Goal: Obtain resource: Download file/media

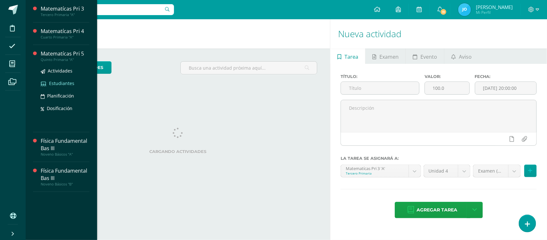
click at [64, 83] on span "Estudiantes" at bounding box center [61, 83] width 25 height 6
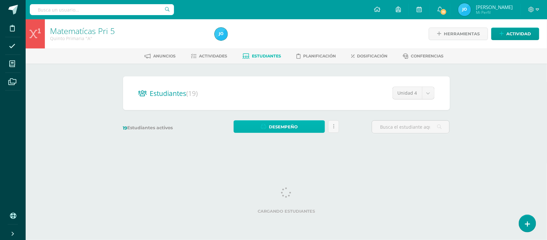
click at [305, 125] on link "Desempeño" at bounding box center [279, 126] width 91 height 13
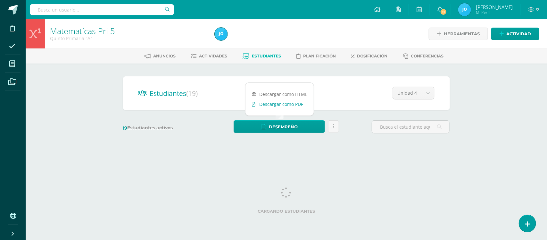
click at [300, 105] on link "Descargar como PDF" at bounding box center [280, 104] width 68 height 10
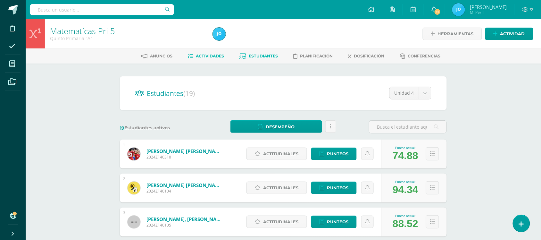
click at [211, 52] on link "Actividades" at bounding box center [206, 56] width 36 height 10
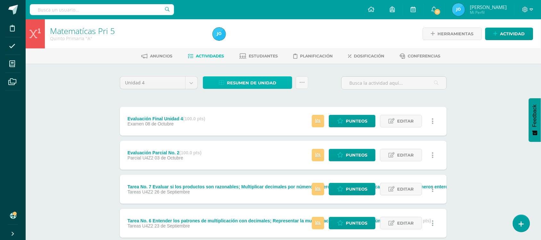
click at [248, 77] on span "Resumen de unidad" at bounding box center [251, 83] width 49 height 12
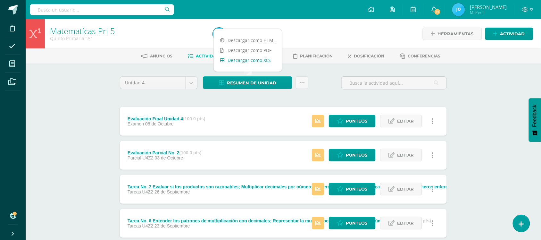
click at [272, 59] on link "Descargar como XLS" at bounding box center [248, 60] width 68 height 10
click at [193, 79] on body "Disciplina Asistencia Mis cursos Archivos Soporte Ayuda Reportar un problema Ce…" at bounding box center [270, 241] width 541 height 482
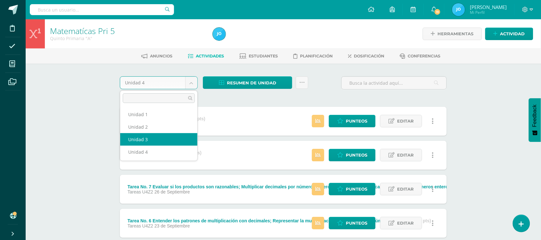
select select "Unidad 3"
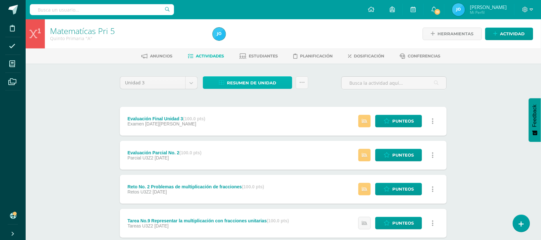
click at [268, 82] on span "Resumen de unidad" at bounding box center [251, 83] width 49 height 12
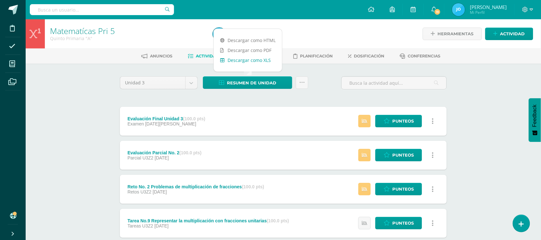
click at [265, 59] on link "Descargar como XLS" at bounding box center [248, 60] width 68 height 10
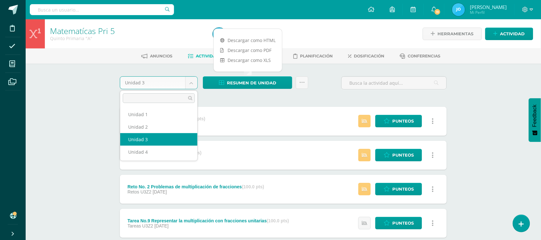
click at [193, 84] on body "Disciplina Asistencia Mis cursos Archivos Soporte Ayuda Reportar un problema Ce…" at bounding box center [270, 241] width 541 height 482
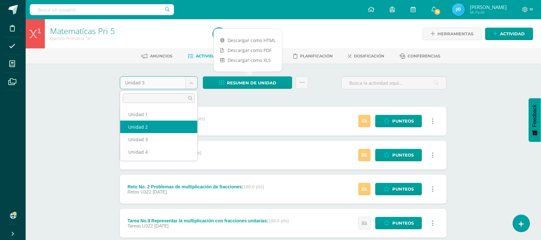
select select "Unidad 2"
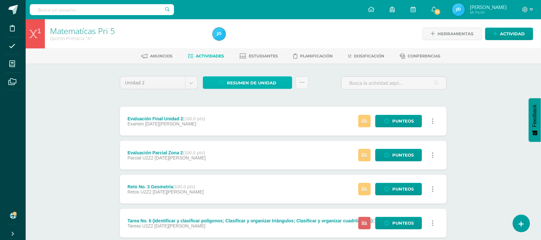
click at [257, 77] on span "Resumen de unidad" at bounding box center [251, 83] width 49 height 12
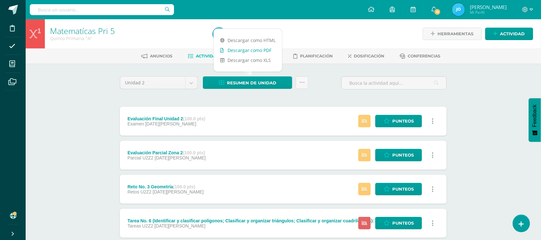
click at [264, 52] on link "Descargar como PDF" at bounding box center [248, 50] width 68 height 10
click at [237, 55] on link "Descargar como XLS" at bounding box center [248, 60] width 68 height 10
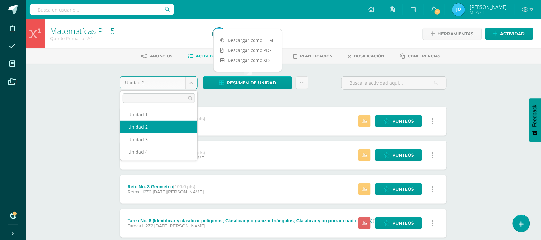
click at [189, 82] on body "Disciplina Asistencia Mis cursos Archivos Soporte Ayuda Reportar un problema Ce…" at bounding box center [270, 241] width 541 height 482
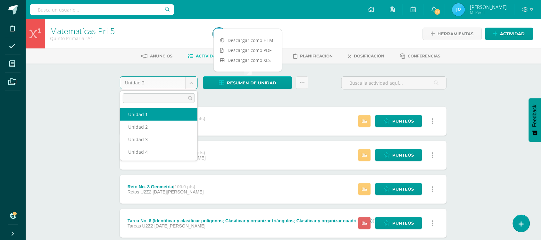
select select "Unidad 1"
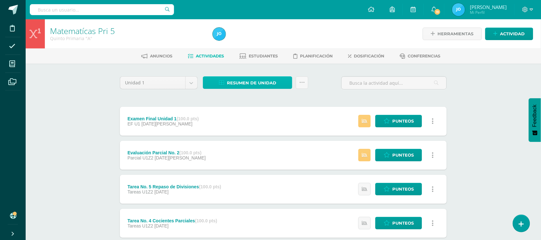
click at [236, 85] on span "Resumen de unidad" at bounding box center [251, 83] width 49 height 12
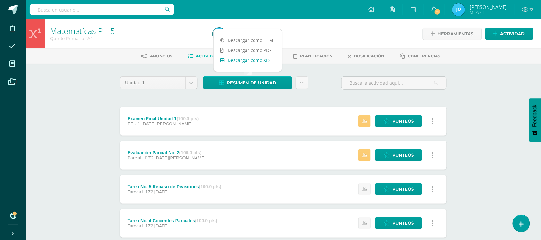
click at [257, 60] on link "Descargar como XLS" at bounding box center [248, 60] width 68 height 10
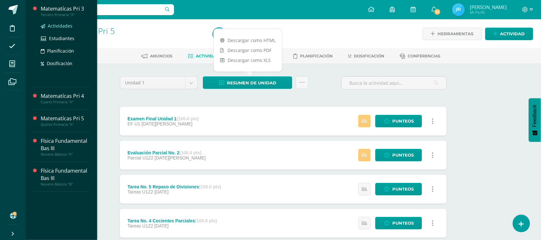
click at [55, 24] on span "Actividades" at bounding box center [60, 26] width 25 height 6
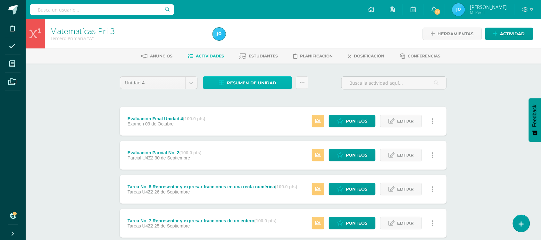
click at [280, 83] on link "Resumen de unidad" at bounding box center [247, 82] width 89 height 13
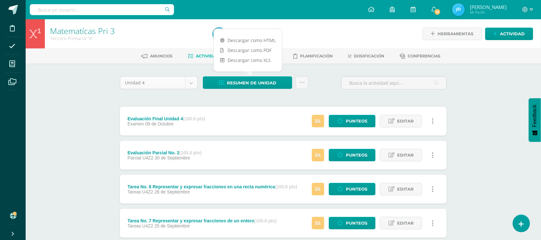
click at [193, 80] on body "Disciplina Asistencia Mis cursos Archivos Soporte Ayuda Reportar un problema Ce…" at bounding box center [270, 241] width 541 height 482
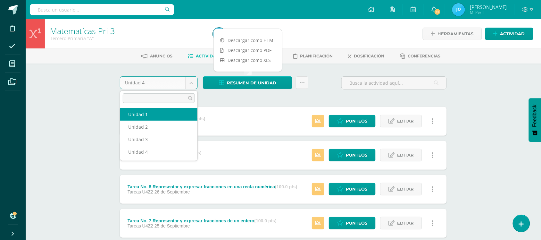
select select "Unidad 1"
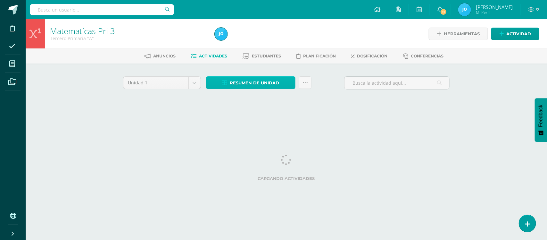
click at [259, 83] on span "Resumen de unidad" at bounding box center [254, 83] width 49 height 12
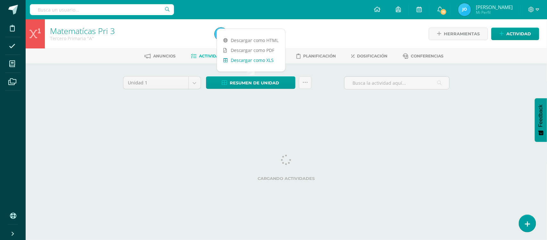
click at [266, 61] on link "Descargar como XLS" at bounding box center [251, 60] width 68 height 10
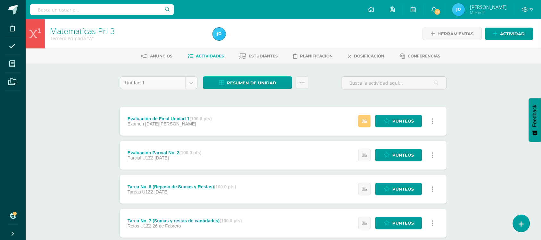
click at [191, 82] on body "Disciplina Asistencia Mis cursos Archivos Soporte Ayuda Reportar un problema Ce…" at bounding box center [270, 241] width 541 height 482
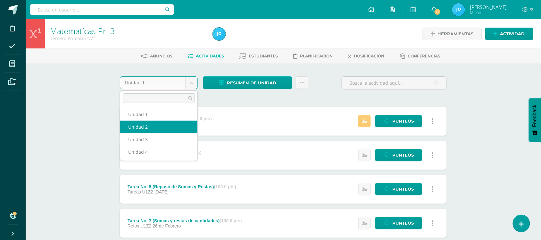
select select "Unidad 2"
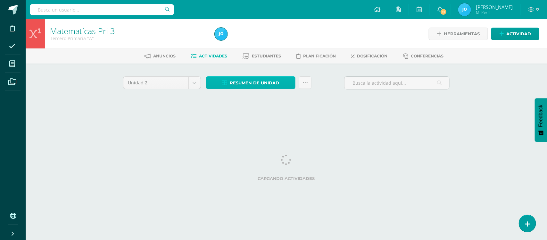
click at [271, 79] on span "Resumen de unidad" at bounding box center [254, 83] width 49 height 12
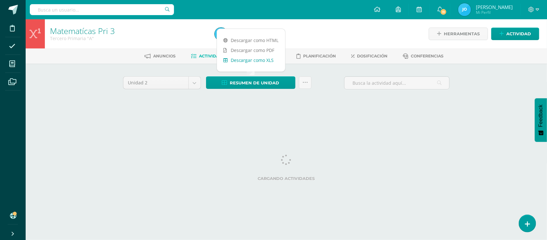
click at [261, 57] on link "Descargar como XLS" at bounding box center [251, 60] width 68 height 10
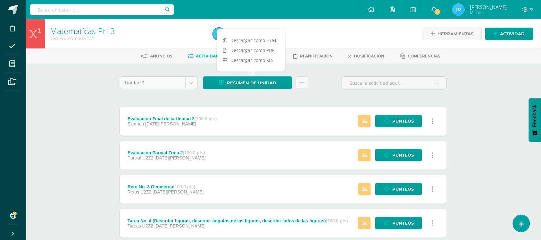
click at [191, 84] on body "Disciplina Asistencia Mis cursos Archivos Soporte Ayuda Reportar un problema Ce…" at bounding box center [270, 241] width 541 height 482
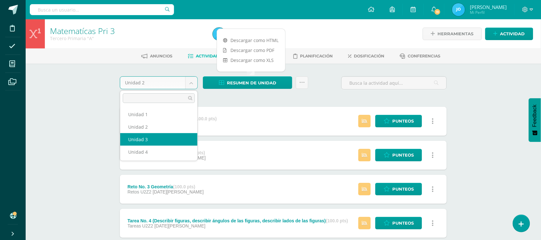
select select "Unidad 3"
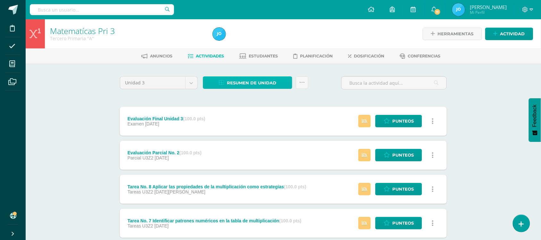
click at [265, 80] on span "Resumen de unidad" at bounding box center [251, 83] width 49 height 12
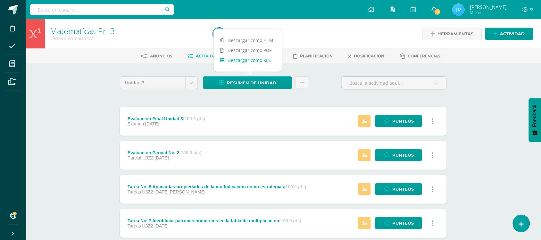
click at [262, 56] on link "Descargar como XLS" at bounding box center [248, 60] width 68 height 10
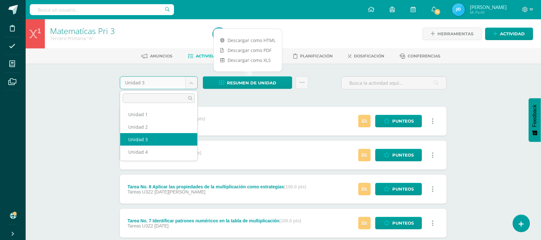
click at [193, 83] on body "Disciplina Asistencia Mis cursos Archivos Soporte Ayuda Reportar un problema Ce…" at bounding box center [270, 241] width 541 height 482
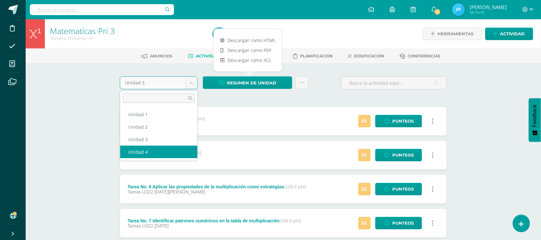
select select "Unidad 4"
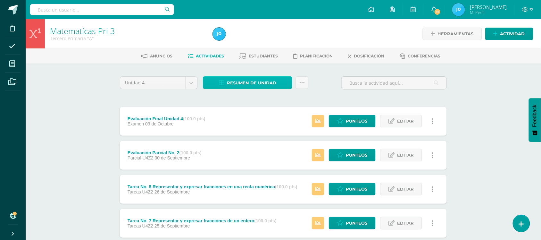
click at [238, 83] on span "Resumen de unidad" at bounding box center [251, 83] width 49 height 12
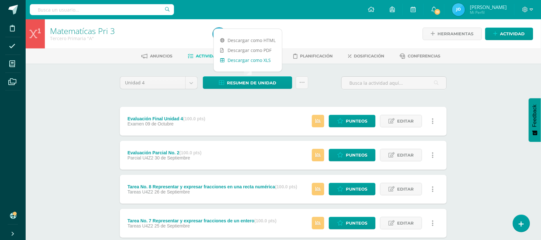
click at [258, 56] on link "Descargar como XLS" at bounding box center [248, 60] width 68 height 10
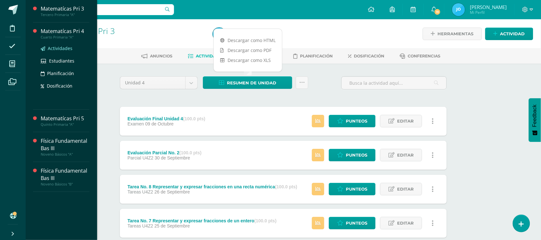
click at [60, 47] on span "Actividades" at bounding box center [60, 48] width 25 height 6
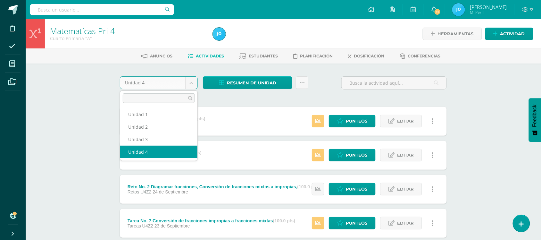
click at [193, 77] on body "Disciplina Asistencia Mis cursos Archivos Soporte Ayuda Reportar un problema Ce…" at bounding box center [270, 241] width 541 height 482
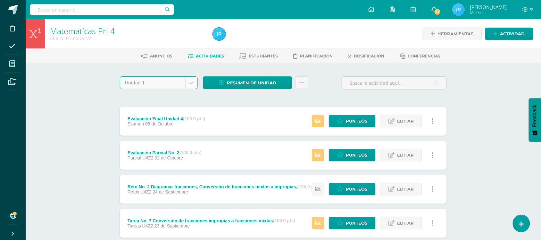
select select "Unidad 1"
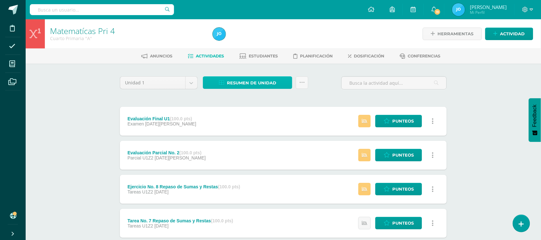
click at [223, 80] on icon at bounding box center [221, 82] width 5 height 5
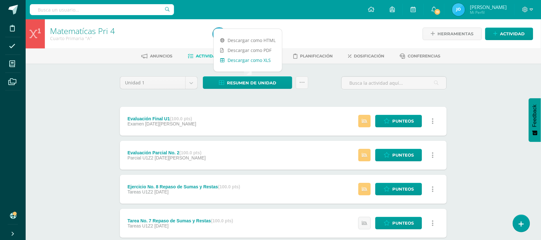
click at [252, 59] on link "Descargar como XLS" at bounding box center [248, 60] width 68 height 10
click at [192, 79] on body "Disciplina Asistencia Mis cursos Archivos Soporte Ayuda Reportar un problema Ce…" at bounding box center [270, 241] width 541 height 482
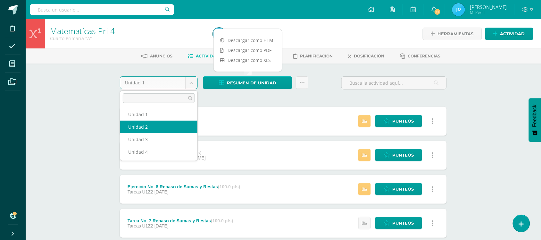
select select "Unidad 2"
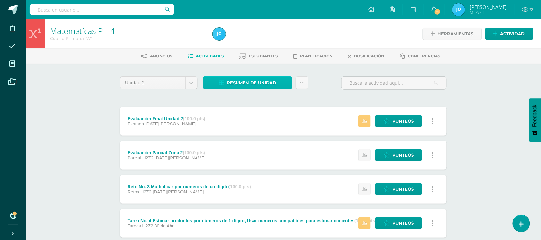
click at [276, 84] on link "Resumen de unidad" at bounding box center [247, 82] width 89 height 13
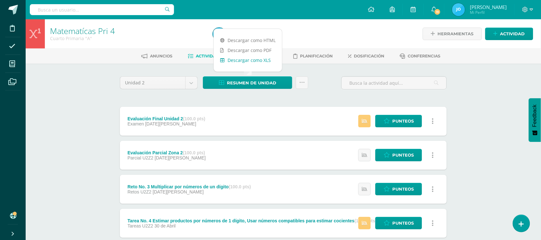
click at [269, 59] on link "Descargar como XLS" at bounding box center [248, 60] width 68 height 10
click at [194, 84] on body "Disciplina Asistencia Mis cursos Archivos Soporte Ayuda Reportar un problema Ce…" at bounding box center [270, 241] width 541 height 482
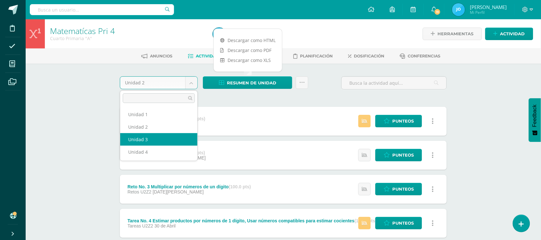
select select "Unidad 3"
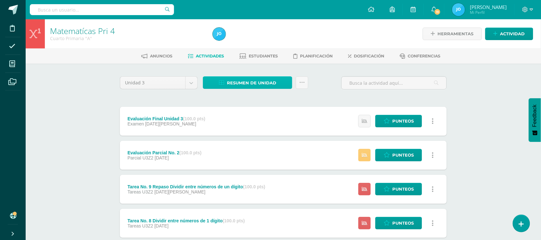
click at [263, 80] on span "Resumen de unidad" at bounding box center [251, 83] width 49 height 12
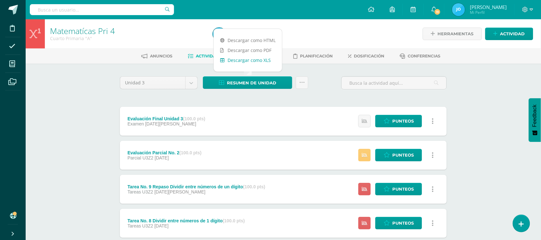
click at [270, 58] on link "Descargar como XLS" at bounding box center [248, 60] width 68 height 10
click at [196, 83] on body "Disciplina Asistencia Mis cursos Archivos Soporte Ayuda Reportar un problema Ce…" at bounding box center [270, 241] width 541 height 482
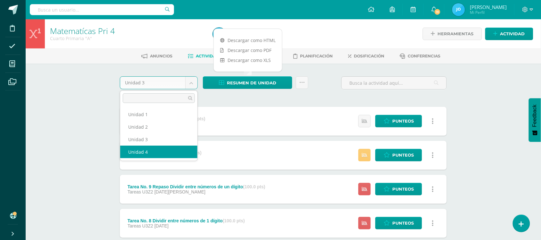
select select "Unidad 4"
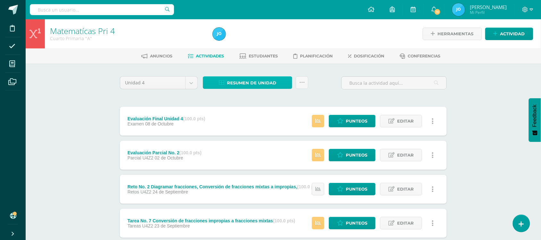
click at [254, 82] on span "Resumen de unidad" at bounding box center [251, 83] width 49 height 12
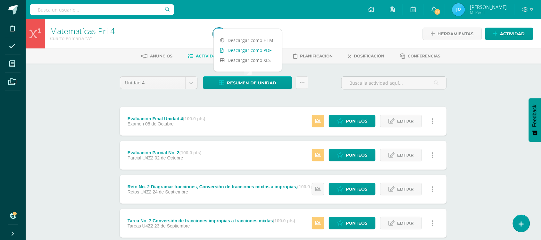
click at [263, 55] on link "Descargar como PDF" at bounding box center [248, 50] width 68 height 10
click at [257, 62] on link "Descargar como XLS" at bounding box center [248, 60] width 68 height 10
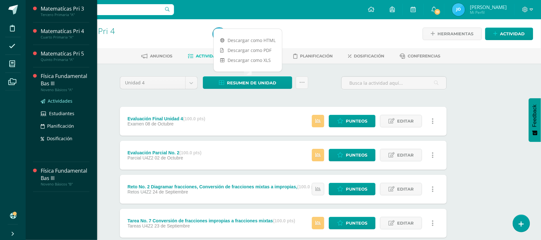
click at [55, 102] on span "Actividades" at bounding box center [60, 101] width 25 height 6
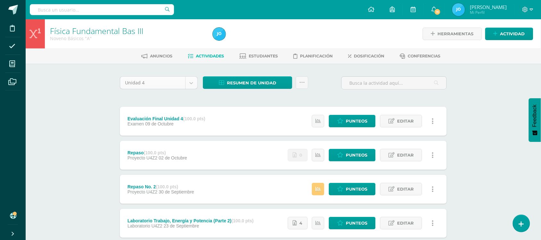
click at [193, 82] on body "Disciplina Asistencia Mis cursos Archivos Soporte Ayuda Reportar un problema Ce…" at bounding box center [270, 241] width 541 height 482
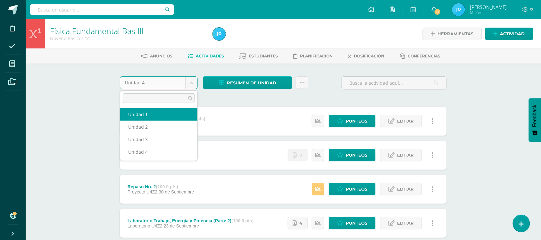
select select "Unidad 1"
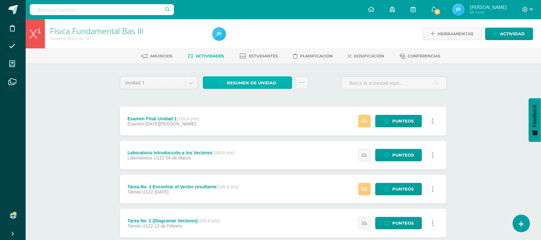
click at [236, 78] on span "Resumen de unidad" at bounding box center [251, 83] width 49 height 12
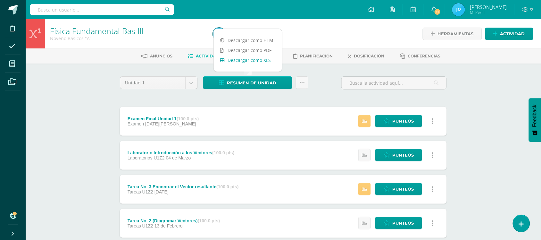
click at [265, 57] on link "Descargar como XLS" at bounding box center [248, 60] width 68 height 10
click at [189, 76] on body "Disciplina Asistencia Mis cursos Archivos Soporte Ayuda Reportar un problema Ce…" at bounding box center [270, 225] width 541 height 450
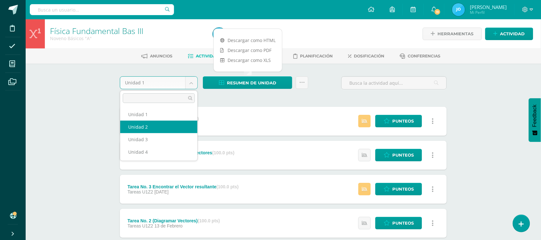
select select "Unidad 2"
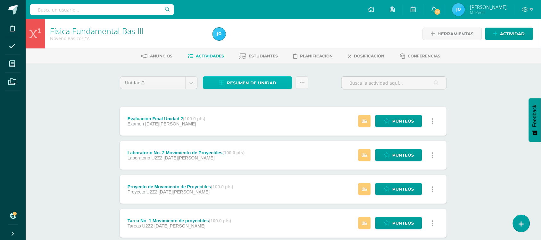
click at [261, 83] on span "Resumen de unidad" at bounding box center [251, 83] width 49 height 12
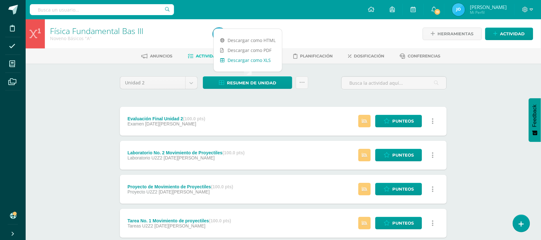
click at [264, 58] on link "Descargar como XLS" at bounding box center [248, 60] width 68 height 10
click at [191, 85] on body "Disciplina Asistencia Mis cursos Archivos Soporte Ayuda Reportar un problema Ce…" at bounding box center [270, 241] width 541 height 482
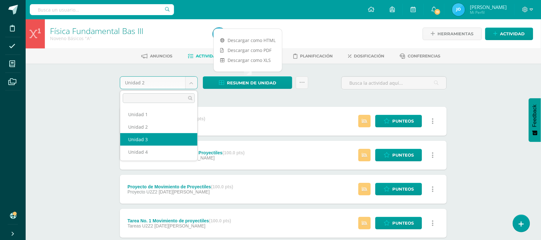
select select "Unidad 3"
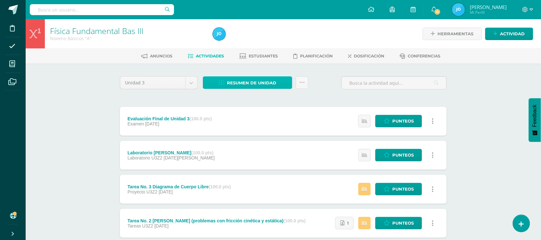
click at [248, 82] on span "Resumen de unidad" at bounding box center [251, 83] width 49 height 12
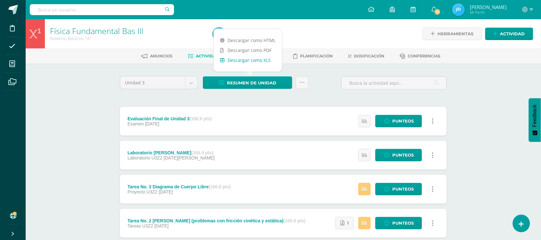
click at [257, 58] on link "Descargar como XLS" at bounding box center [248, 60] width 68 height 10
click at [189, 85] on body "Disciplina Asistencia Mis cursos Archivos Soporte Ayuda Reportar un problema Ce…" at bounding box center [270, 225] width 541 height 450
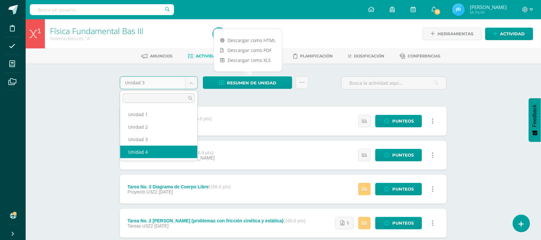
select select "Unidad 4"
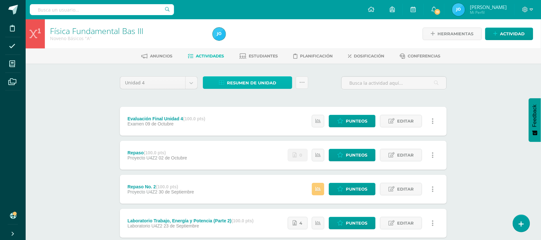
click at [268, 79] on span "Resumen de unidad" at bounding box center [251, 83] width 49 height 12
click at [269, 80] on span "Resumen de unidad" at bounding box center [251, 83] width 49 height 12
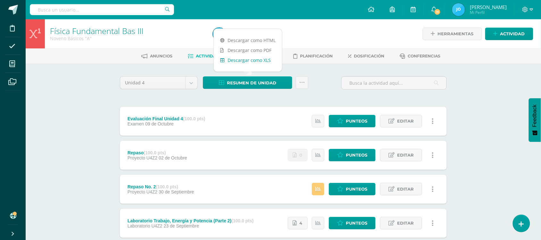
click at [261, 57] on link "Descargar como XLS" at bounding box center [248, 60] width 68 height 10
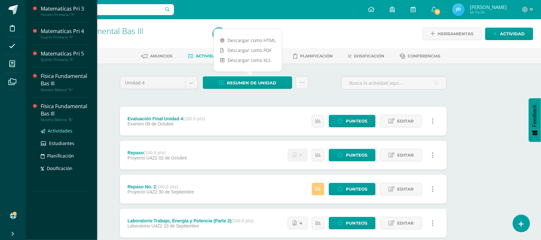
click at [59, 130] on span "Actividades" at bounding box center [60, 131] width 25 height 6
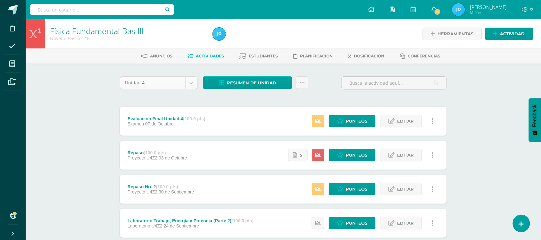
click at [196, 79] on body "Disciplina Asistencia Mis cursos Archivos Soporte Ayuda Reportar un problema Ce…" at bounding box center [270, 241] width 541 height 482
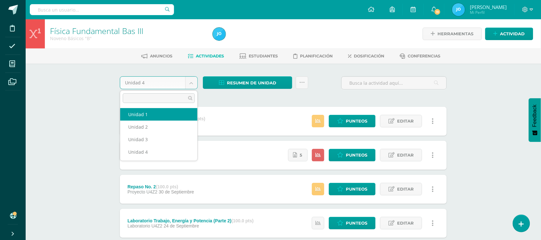
select select "Unidad 1"
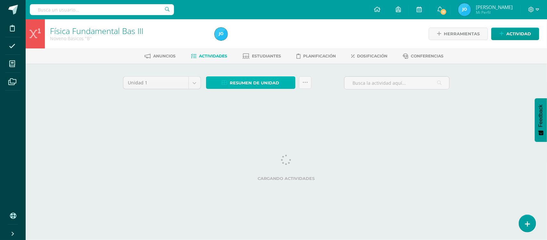
click at [277, 84] on span "Resumen de unidad" at bounding box center [254, 83] width 49 height 12
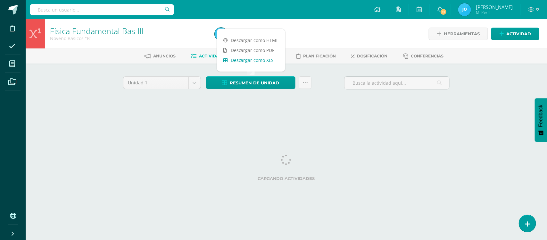
click at [269, 61] on link "Descargar como XLS" at bounding box center [251, 60] width 68 height 10
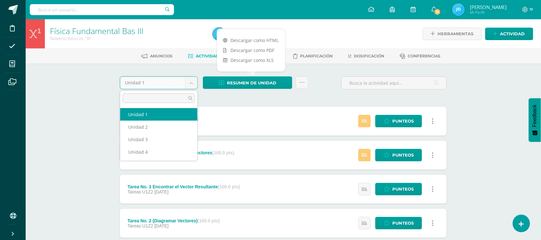
click at [190, 84] on body "Disciplina Asistencia Mis cursos Archivos Soporte Ayuda Reportar un problema Ce…" at bounding box center [270, 225] width 541 height 450
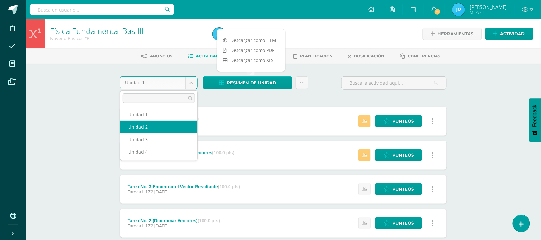
select select "Unidad 2"
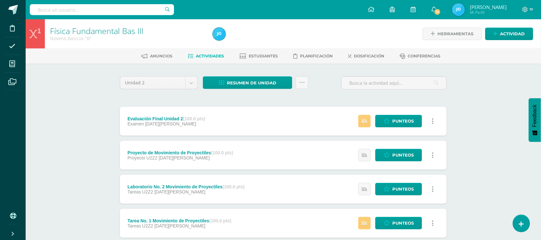
click at [265, 80] on span "Resumen de unidad" at bounding box center [251, 83] width 49 height 12
click at [254, 61] on link "Descargar como XLS" at bounding box center [248, 60] width 68 height 10
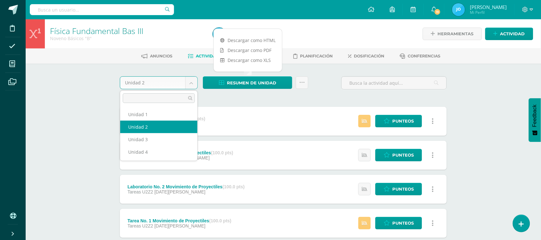
click at [191, 80] on body "Disciplina Asistencia Mis cursos Archivos Soporte Ayuda Reportar un problema Ce…" at bounding box center [270, 241] width 541 height 482
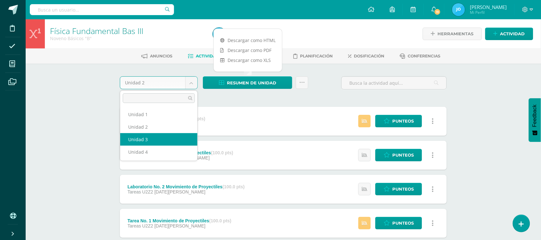
select select "Unidad 3"
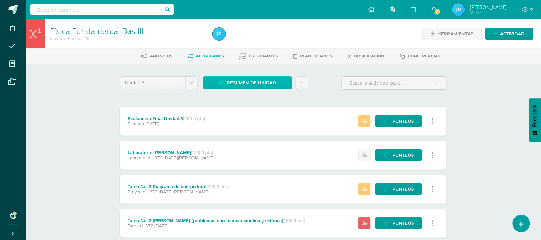
click at [252, 86] on span "Resumen de unidad" at bounding box center [251, 83] width 49 height 12
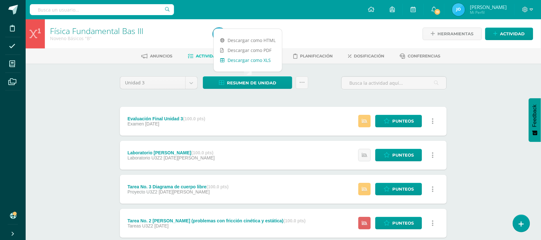
click at [264, 62] on link "Descargar como XLS" at bounding box center [248, 60] width 68 height 10
click at [192, 79] on body "Disciplina Asistencia Mis cursos Archivos Soporte Ayuda Reportar un problema Ce…" at bounding box center [270, 225] width 541 height 450
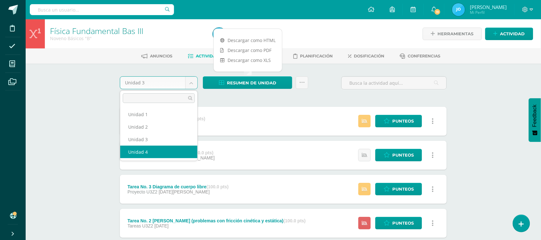
select select "Unidad 4"
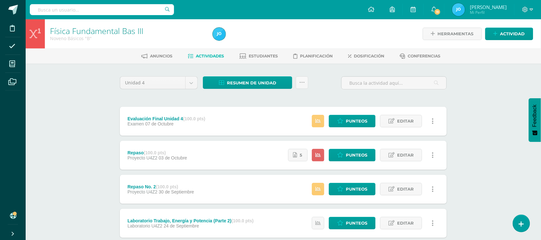
click at [273, 87] on span "Resumen de unidad" at bounding box center [251, 83] width 49 height 12
click at [265, 58] on link "Descargar como XLS" at bounding box center [248, 60] width 68 height 10
click at [320, 152] on icon at bounding box center [318, 154] width 5 height 5
